Goal: Browse casually

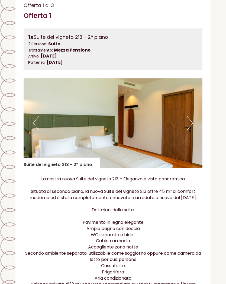
click at [189, 119] on button "Next" at bounding box center [191, 124] width 6 height 14
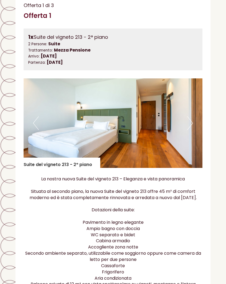
click at [192, 119] on button "Next" at bounding box center [191, 123] width 6 height 14
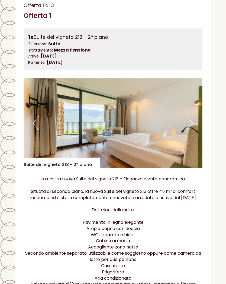
click at [188, 120] on button "Next" at bounding box center [191, 123] width 6 height 14
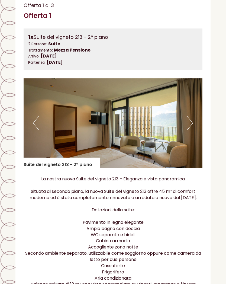
click at [187, 124] on img at bounding box center [113, 123] width 179 height 90
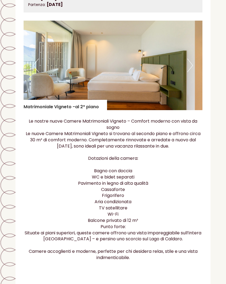
scroll to position [818, 0]
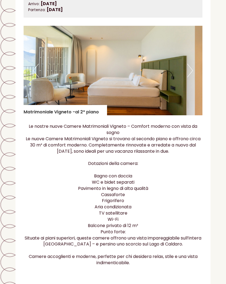
click at [191, 67] on button "Next" at bounding box center [191, 71] width 6 height 14
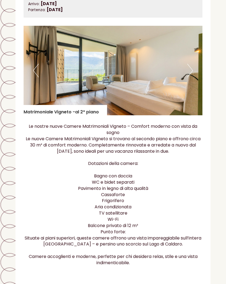
click at [192, 67] on button "Next" at bounding box center [191, 71] width 6 height 14
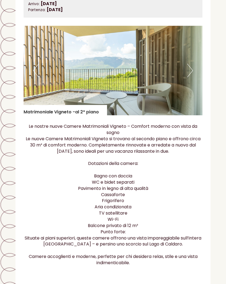
click at [191, 69] on button "Next" at bounding box center [191, 71] width 6 height 14
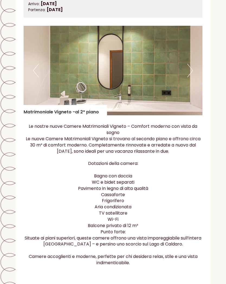
click at [190, 69] on button "Next" at bounding box center [191, 71] width 6 height 14
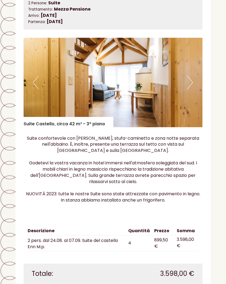
scroll to position [1241, 0]
click at [189, 76] on button "Next" at bounding box center [191, 83] width 6 height 14
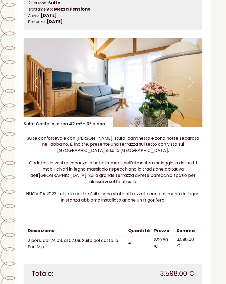
click at [188, 76] on button "Next" at bounding box center [191, 83] width 6 height 14
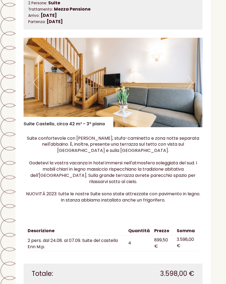
click at [189, 76] on button "Next" at bounding box center [191, 83] width 6 height 14
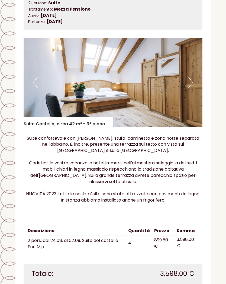
click at [191, 76] on button "Next" at bounding box center [191, 83] width 6 height 14
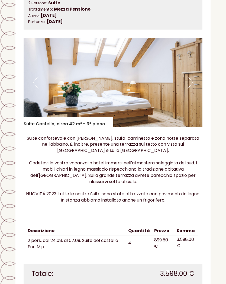
click at [191, 76] on button "Next" at bounding box center [191, 83] width 6 height 14
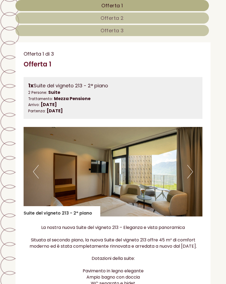
scroll to position [282, 0]
